Goal: Transaction & Acquisition: Purchase product/service

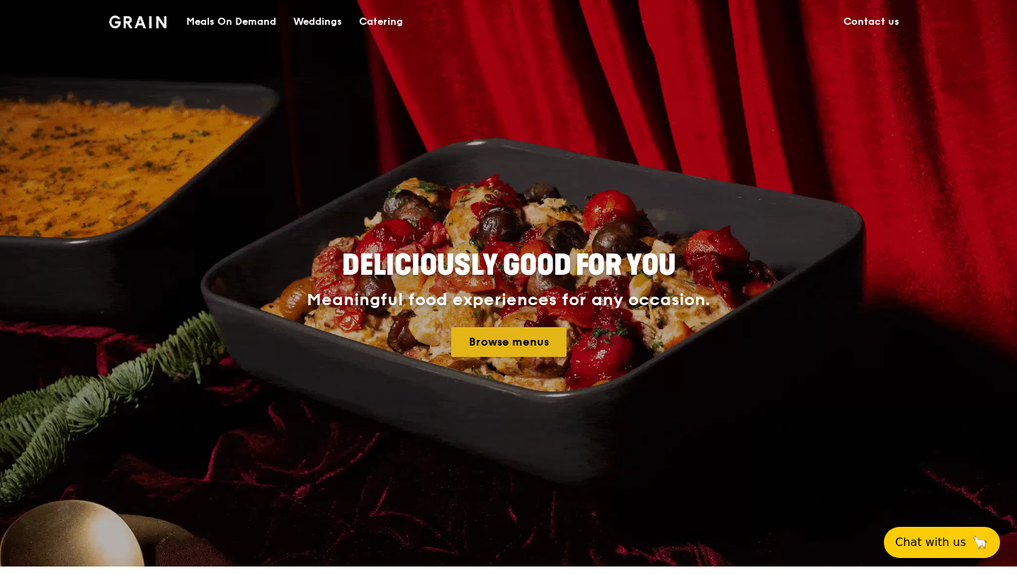
click at [508, 344] on link "Browse menus" at bounding box center [508, 342] width 115 height 30
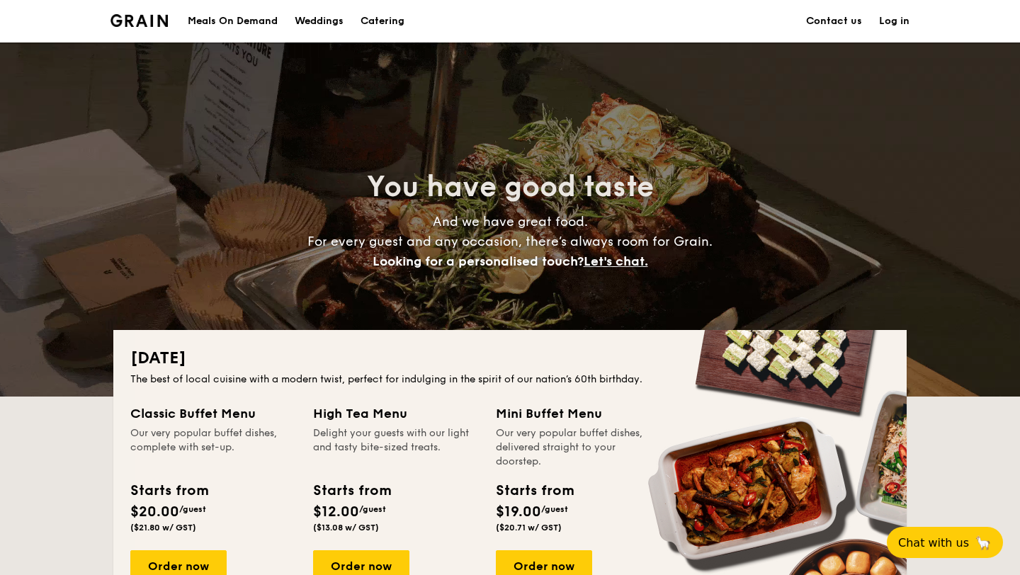
click at [236, 23] on div "Meals On Demand" at bounding box center [233, 21] width 90 height 42
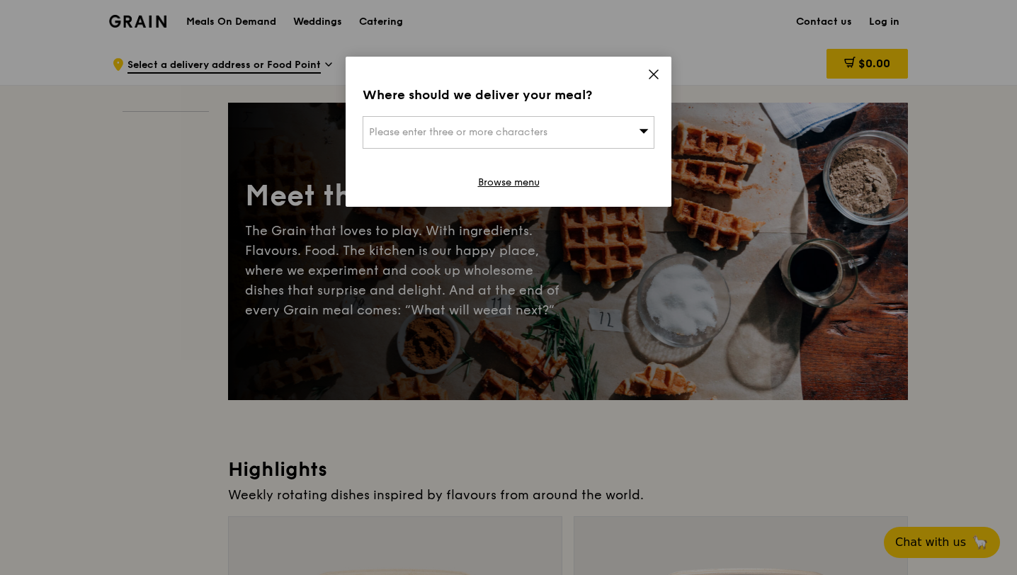
click at [651, 74] on icon at bounding box center [653, 74] width 13 height 13
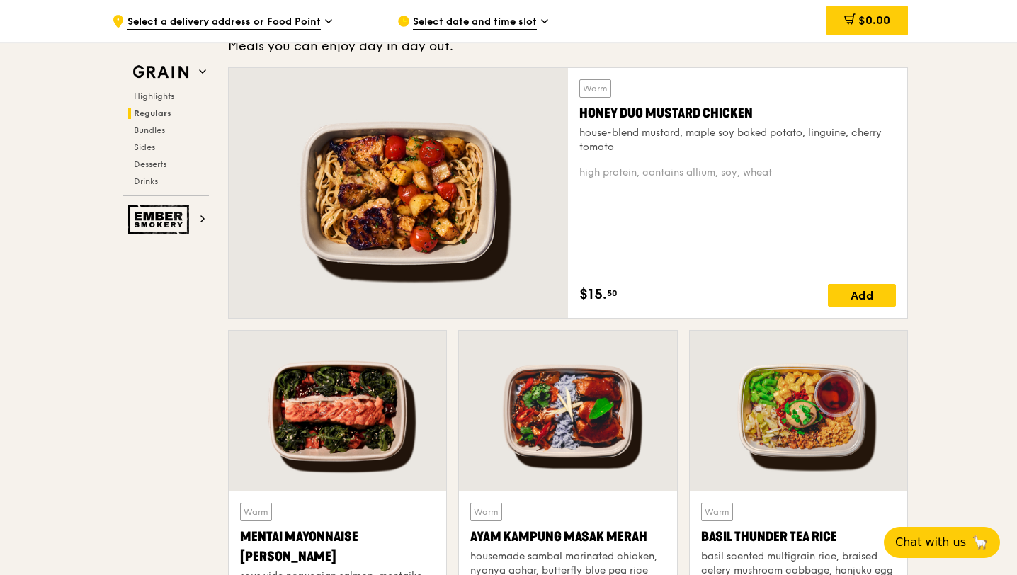
scroll to position [966, 0]
